Goal: Information Seeking & Learning: Learn about a topic

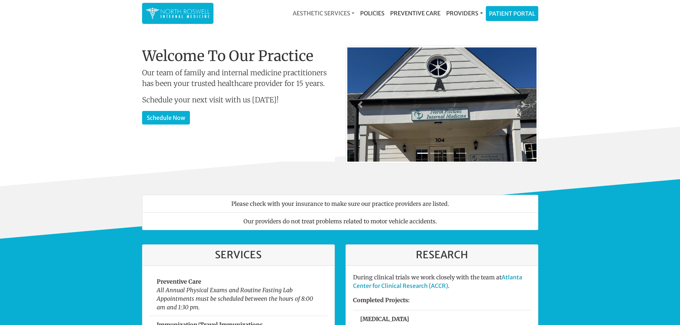
click at [352, 14] on link "Aesthetic Services" at bounding box center [323, 13] width 67 height 14
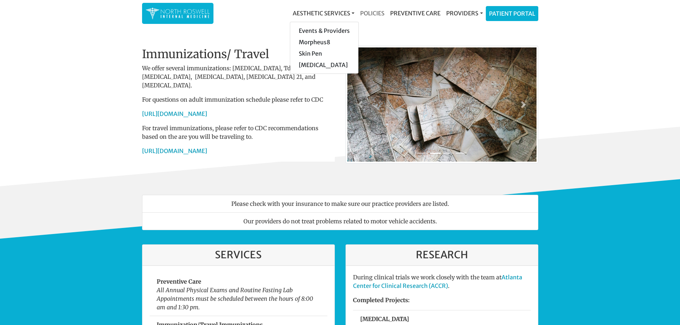
click at [371, 16] on link "Policies" at bounding box center [372, 13] width 30 height 14
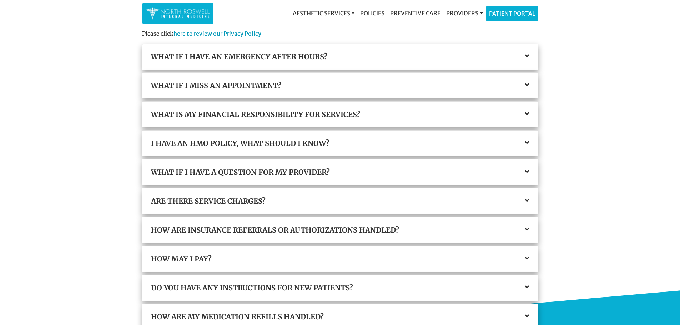
scroll to position [143, 0]
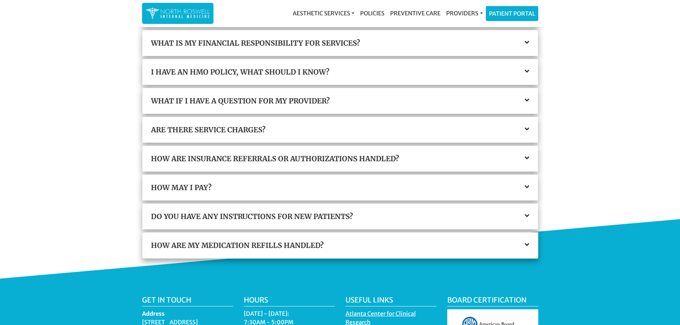
click at [525, 130] on icon at bounding box center [527, 129] width 5 height 7
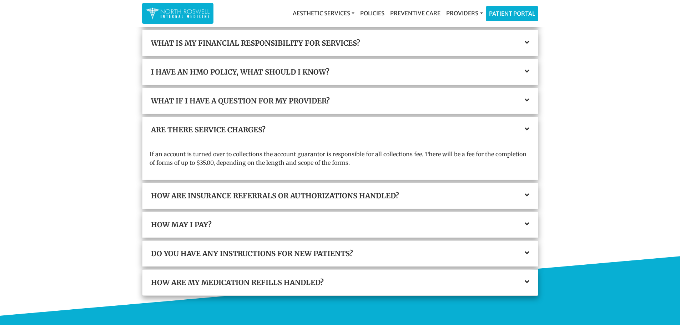
click at [528, 194] on icon at bounding box center [527, 195] width 5 height 7
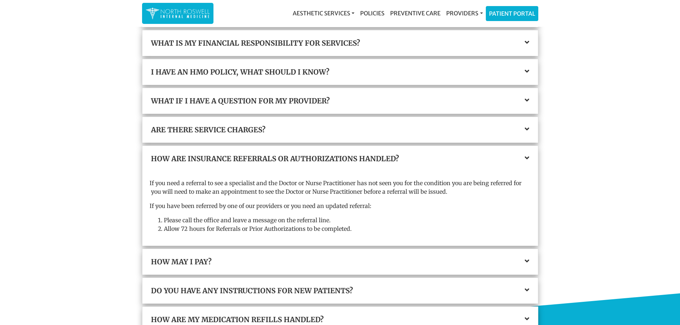
click at [527, 293] on icon at bounding box center [527, 290] width 5 height 7
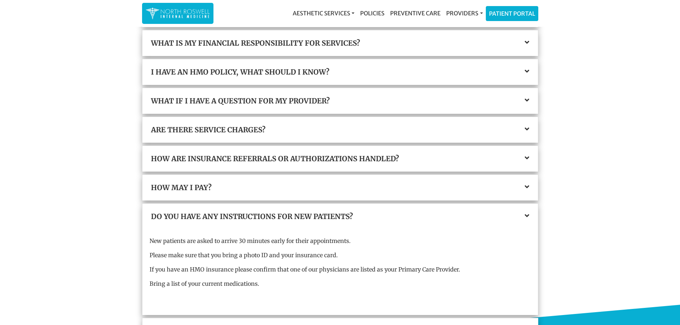
click at [527, 71] on icon at bounding box center [527, 71] width 5 height 7
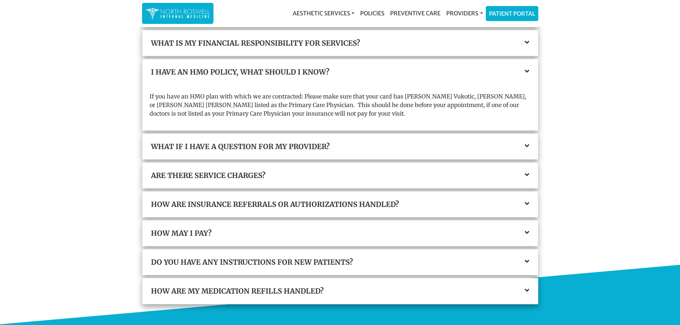
scroll to position [36, 0]
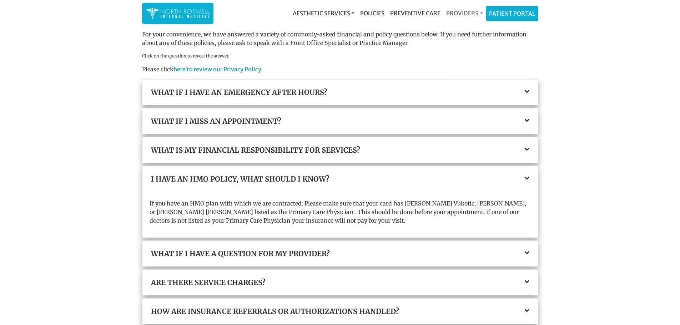
click at [478, 15] on link "Providers" at bounding box center [464, 13] width 42 height 14
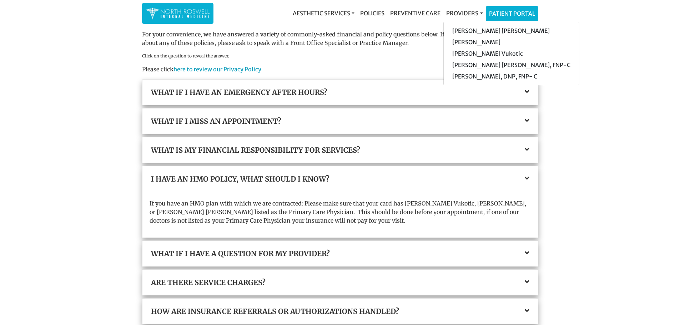
scroll to position [0, 0]
